Goal: Information Seeking & Learning: Find specific fact

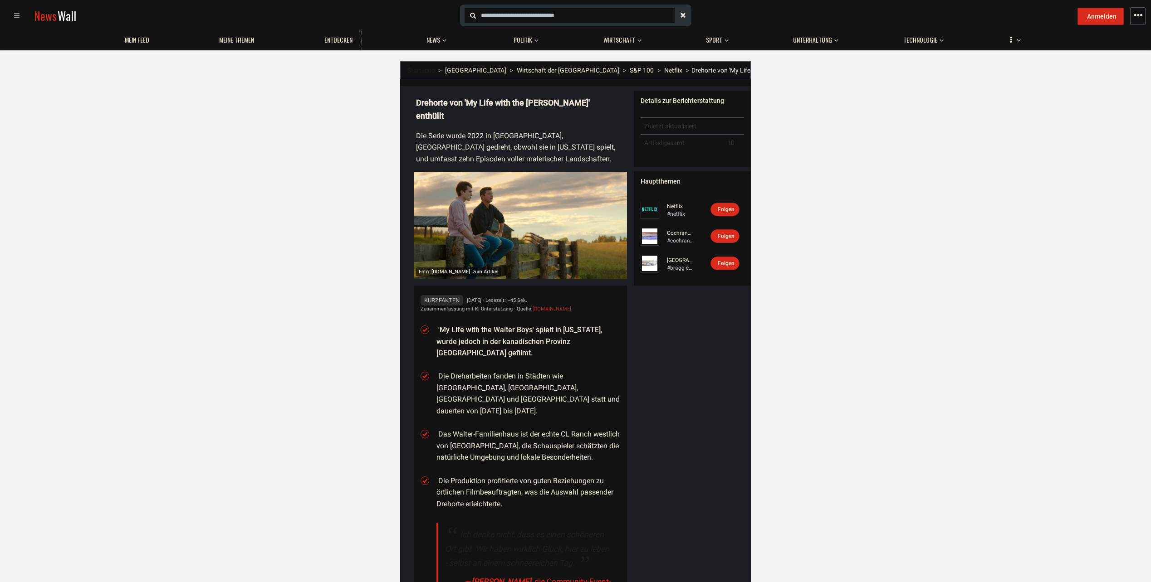
click at [560, 329] on li "'My Life with the Walter Boys' spielt in [US_STATE], wurde jedoch in der kanadi…" at bounding box center [528, 341] width 184 height 35
copy li "[GEOGRAPHIC_DATA]"
click at [591, 384] on ul "'My Life with the Walter Boys' spielt in [US_STATE], wurde jedoch in der kanadi…" at bounding box center [528, 484] width 184 height 331
click at [576, 371] on li "Die Dreharbeiten fanden in Städten wie [GEOGRAPHIC_DATA], [GEOGRAPHIC_DATA], [G…" at bounding box center [528, 394] width 184 height 46
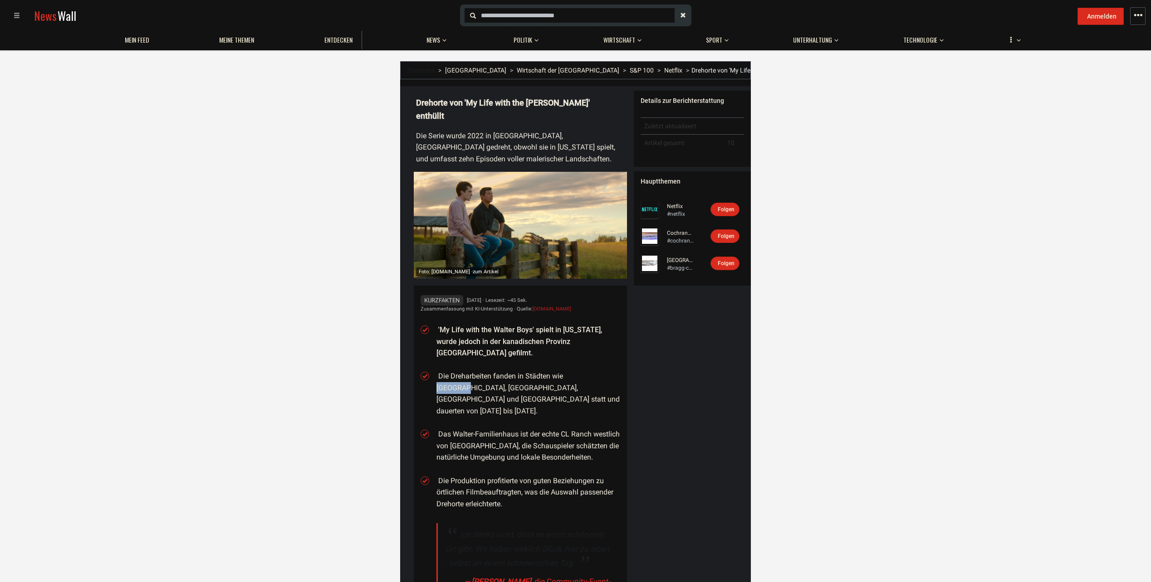
click at [576, 371] on li "Die Dreharbeiten fanden in Städten wie [GEOGRAPHIC_DATA], [GEOGRAPHIC_DATA], [G…" at bounding box center [528, 394] width 184 height 46
copy li "Cochrane"
click at [515, 371] on li "Die Dreharbeiten fanden in Städten wie [GEOGRAPHIC_DATA], [GEOGRAPHIC_DATA], [G…" at bounding box center [528, 394] width 184 height 46
copy li "Airdrie"
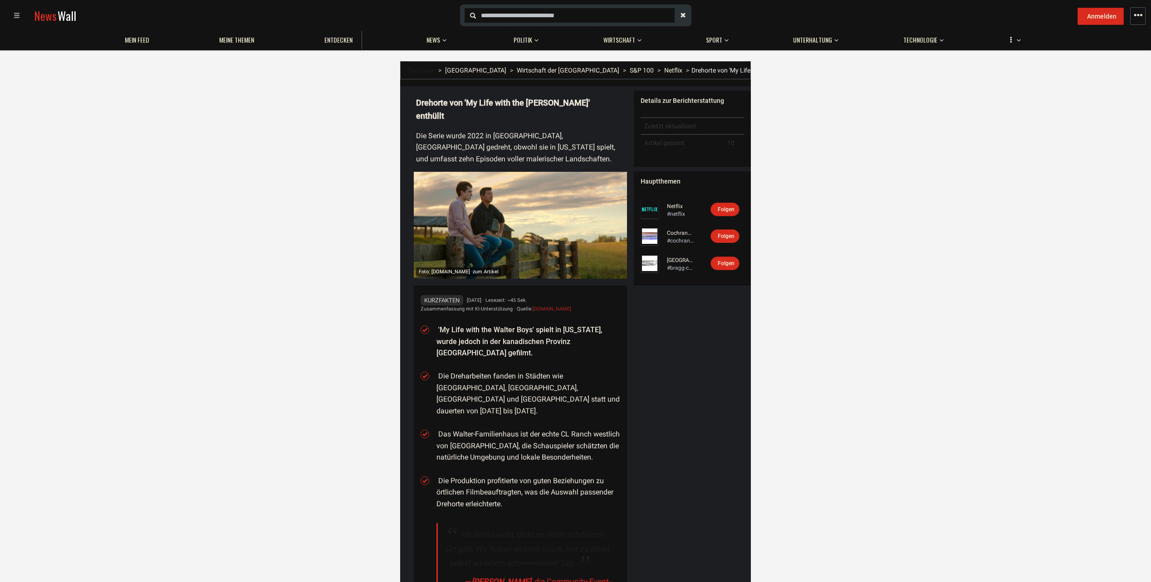
click at [567, 371] on li "Die Dreharbeiten fanden in Städten wie [GEOGRAPHIC_DATA], [GEOGRAPHIC_DATA], [G…" at bounding box center [528, 394] width 184 height 46
click at [553, 371] on li "Die Dreharbeiten fanden in Städten wie [GEOGRAPHIC_DATA], [GEOGRAPHIC_DATA], [G…" at bounding box center [528, 394] width 184 height 46
click at [694, 378] on div "Details zur Berichterstattung Zuletzt aktualisiert Artikel gesamt 10 Haupttheme…" at bounding box center [692, 385] width 117 height 598
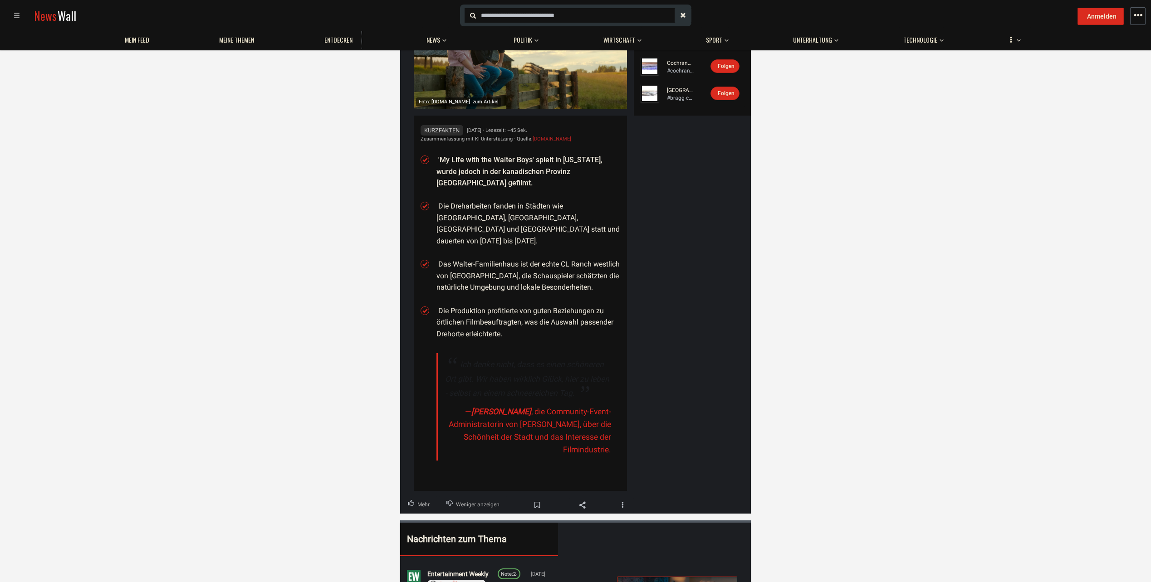
scroll to position [272, 0]
